Goal: Task Accomplishment & Management: Use online tool/utility

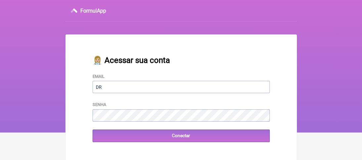
type input "[EMAIL_ADDRESS][DOMAIN_NAME]"
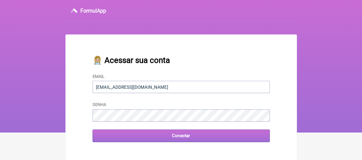
click at [107, 136] on input "Conectar" at bounding box center [181, 135] width 177 height 12
click at [107, 138] on input "Conectar" at bounding box center [181, 135] width 177 height 12
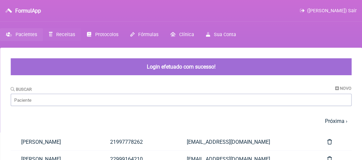
click at [64, 33] on span "Receitas" at bounding box center [65, 35] width 19 height 6
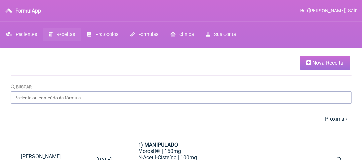
click at [327, 61] on span "Nova Receita" at bounding box center [328, 63] width 31 height 6
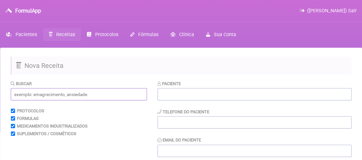
click at [32, 96] on input "text" at bounding box center [79, 94] width 136 height 12
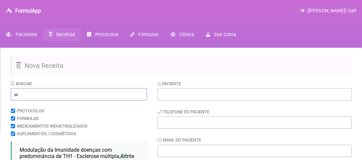
type input "a"
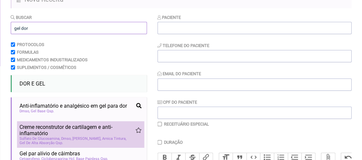
scroll to position [99, 0]
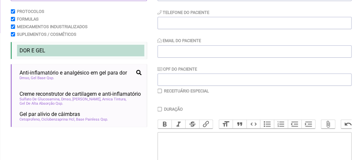
type input "gel dor"
click at [36, 51] on span "DOR E GEL" at bounding box center [33, 50] width 26 height 6
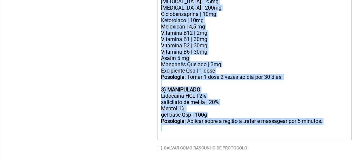
scroll to position [275, 0]
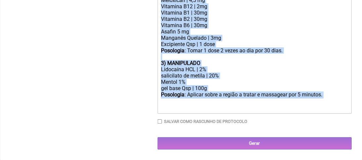
drag, startPoint x: 158, startPoint y: 44, endPoint x: 182, endPoint y: 105, distance: 65.3
click at [182, 105] on trix-editor "1) MANIPULADO [MEDICAL_DATA] | 25mg [MEDICAL_DATA] | 200mg Ciclobenzaprina | 10…" at bounding box center [255, 38] width 194 height 150
type trix-editor "<div><strong>1) MANIPULADO</strong></div><div>[MEDICAL_DATA] | 25mg</div><div>[…"
copy trix-editor "1) MANIPULADO [MEDICAL_DATA] | 25mg [MEDICAL_DATA] | 200mg Ciclobenzaprina | 10…"
